Goal: Task Accomplishment & Management: Manage account settings

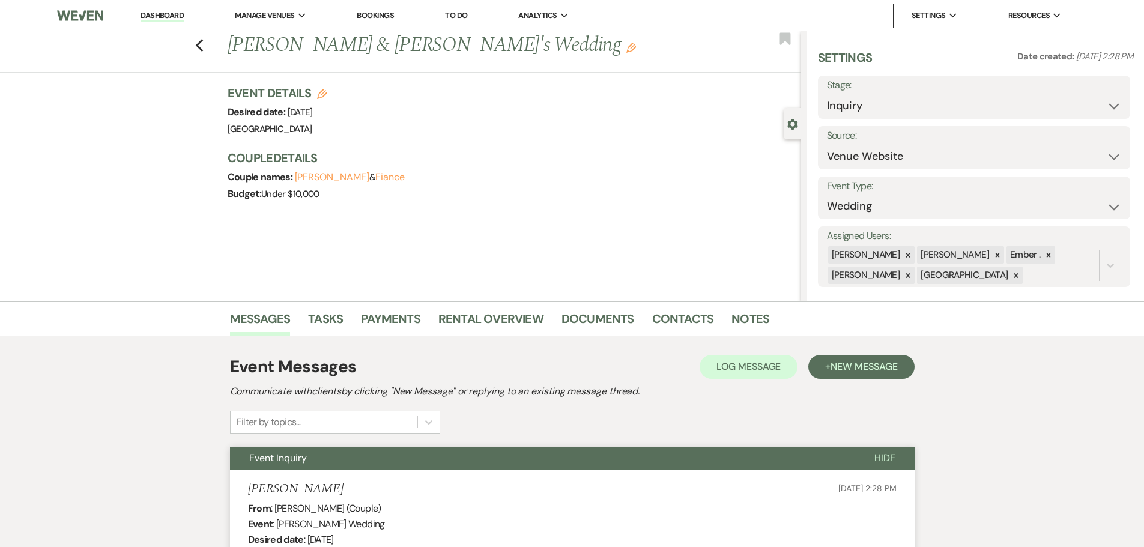
select select "5"
click at [151, 21] on link "Dashboard" at bounding box center [162, 15] width 43 height 11
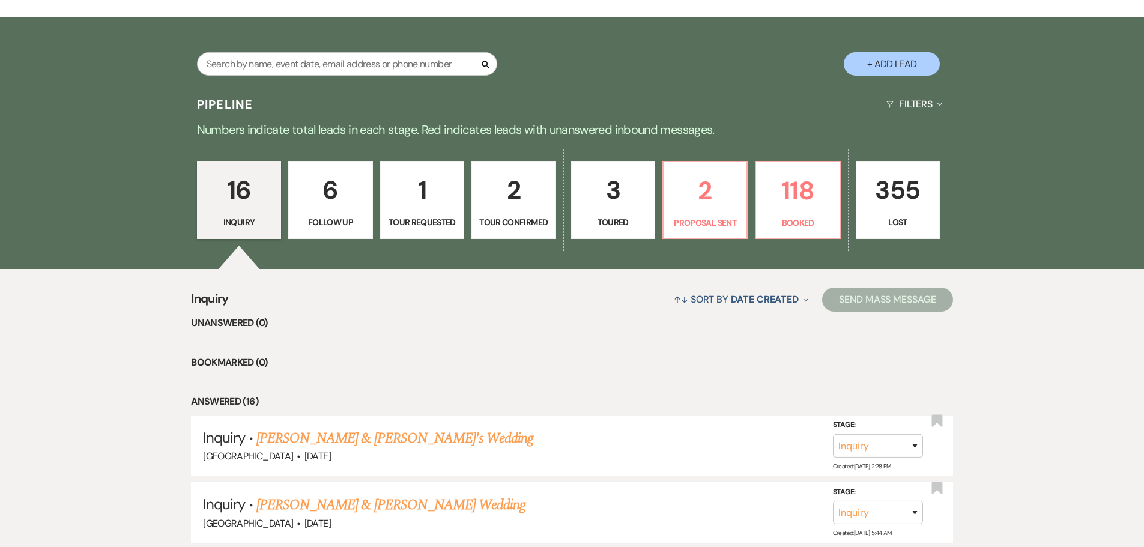
scroll to position [240, 0]
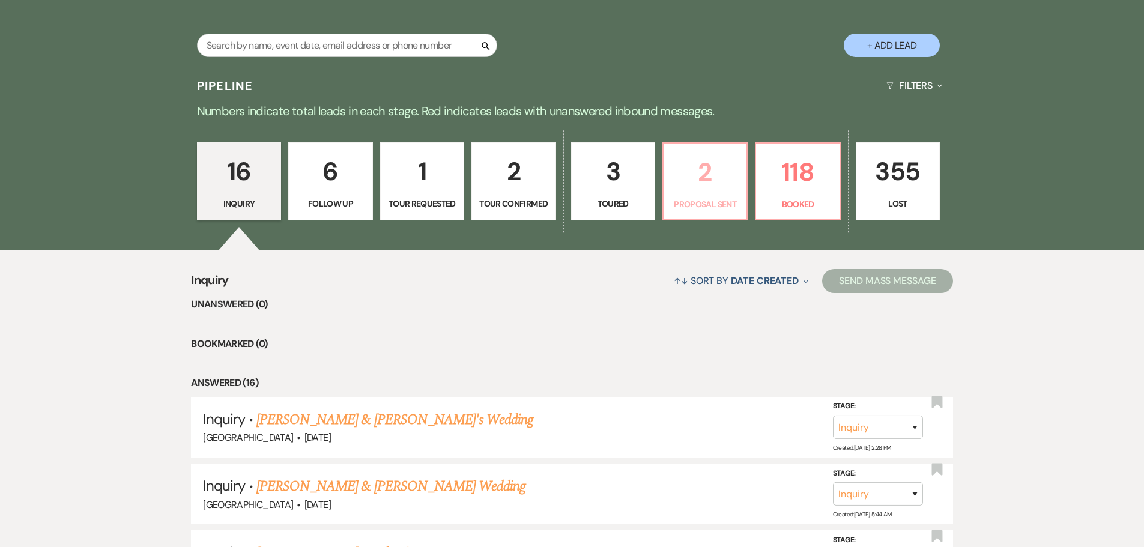
click at [709, 179] on p "2" at bounding box center [705, 172] width 68 height 40
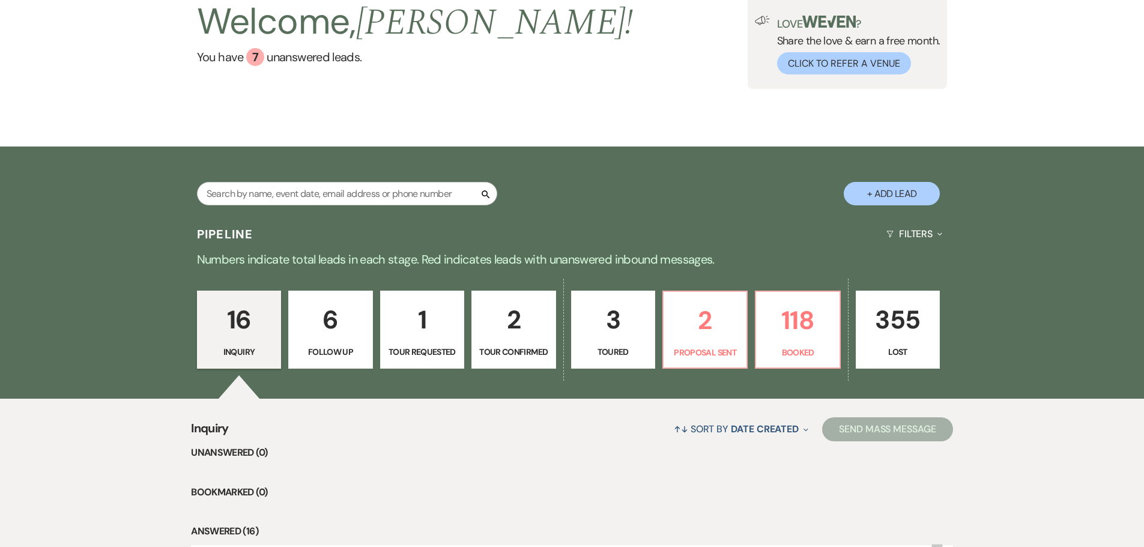
select select "6"
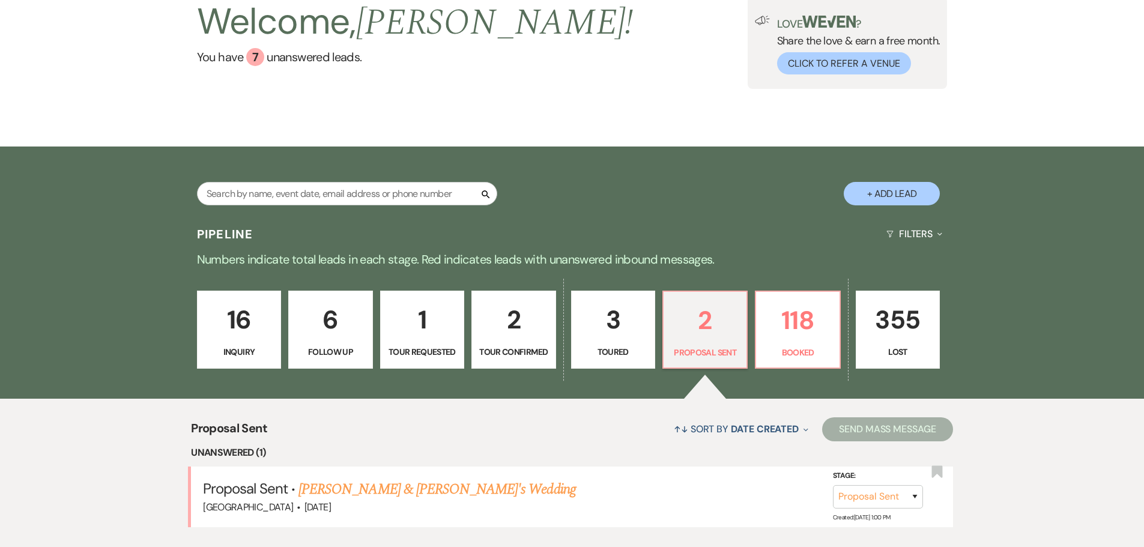
scroll to position [240, 0]
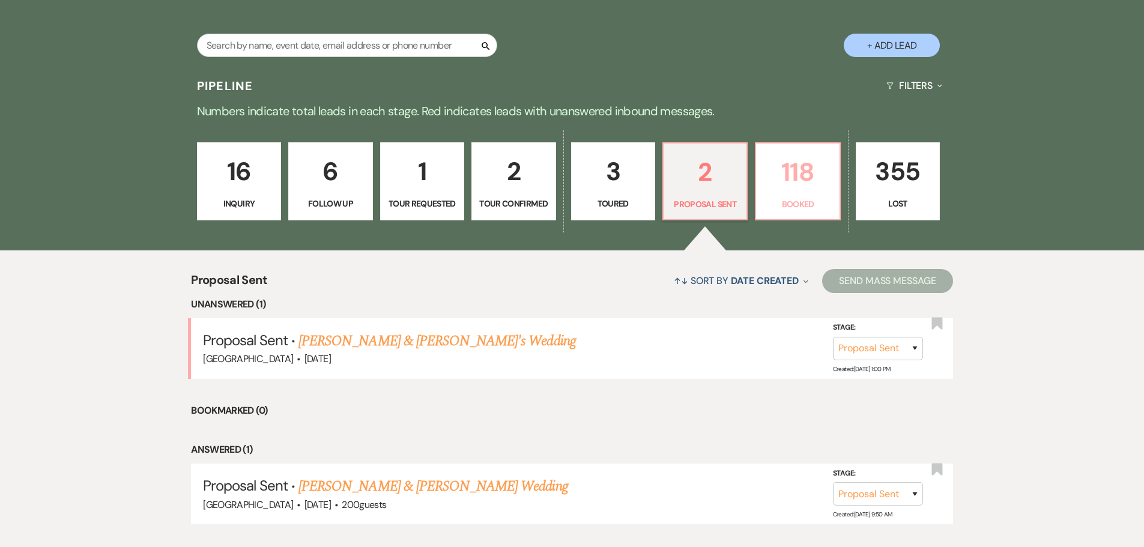
click at [770, 177] on p "118" at bounding box center [797, 172] width 68 height 40
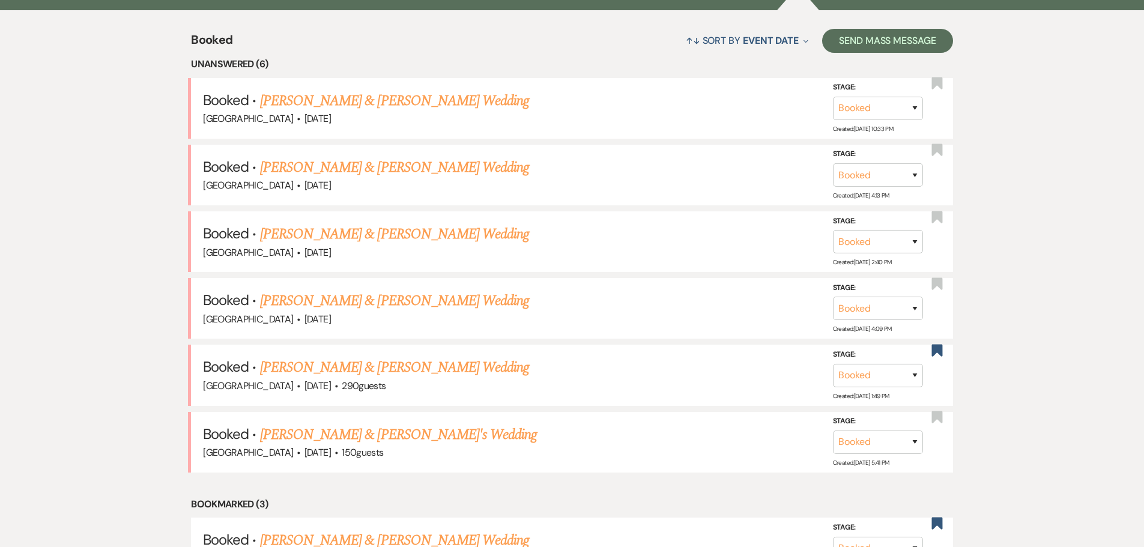
scroll to position [420, 0]
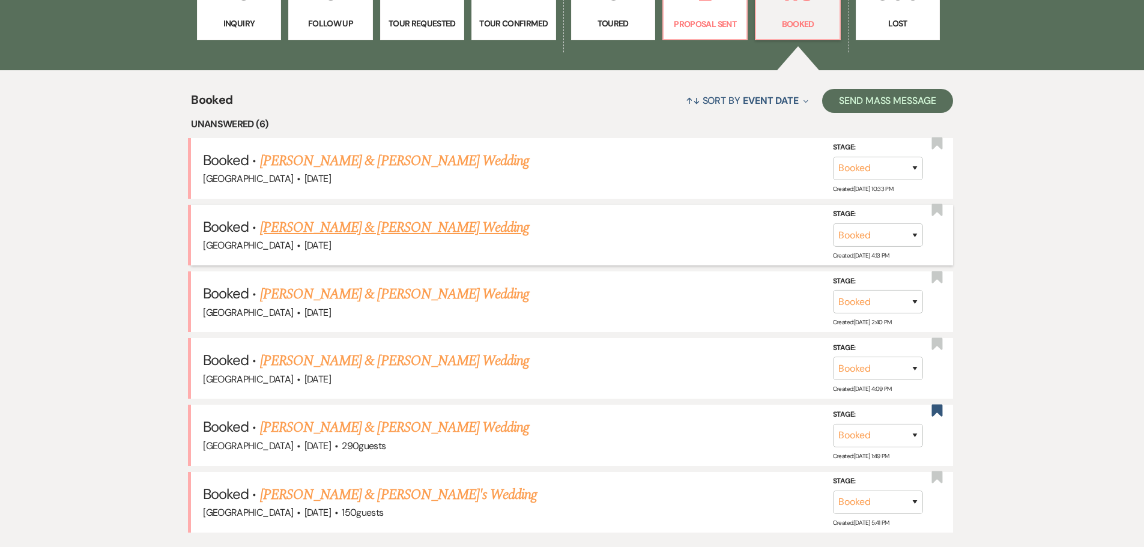
click at [434, 232] on link "[PERSON_NAME] & [PERSON_NAME] Wedding" at bounding box center [394, 228] width 269 height 22
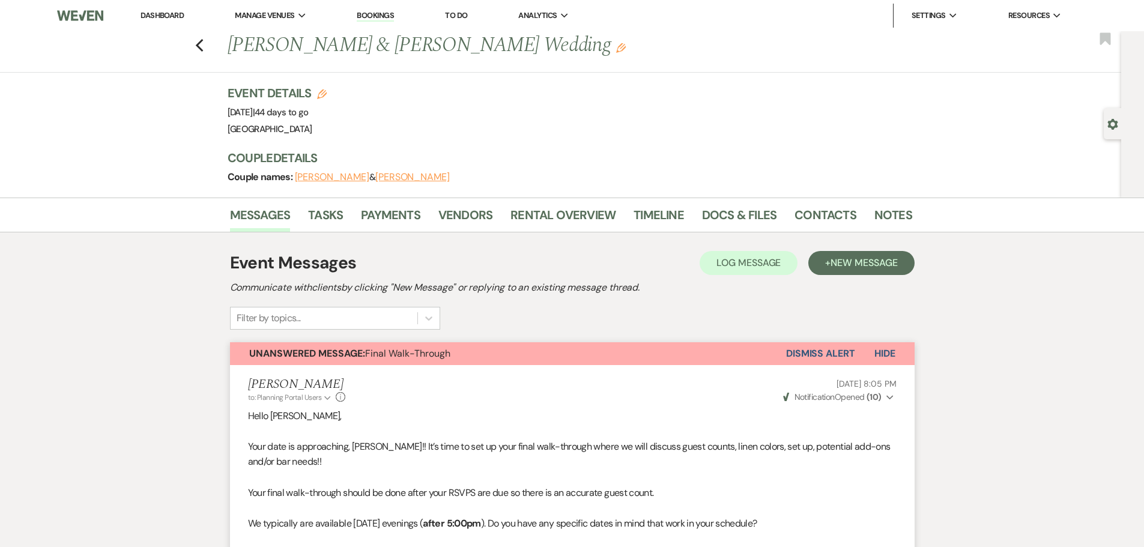
click at [174, 21] on li "Dashboard" at bounding box center [162, 16] width 55 height 24
click at [169, 14] on link "Dashboard" at bounding box center [162, 15] width 43 height 10
